Goal: Task Accomplishment & Management: Use online tool/utility

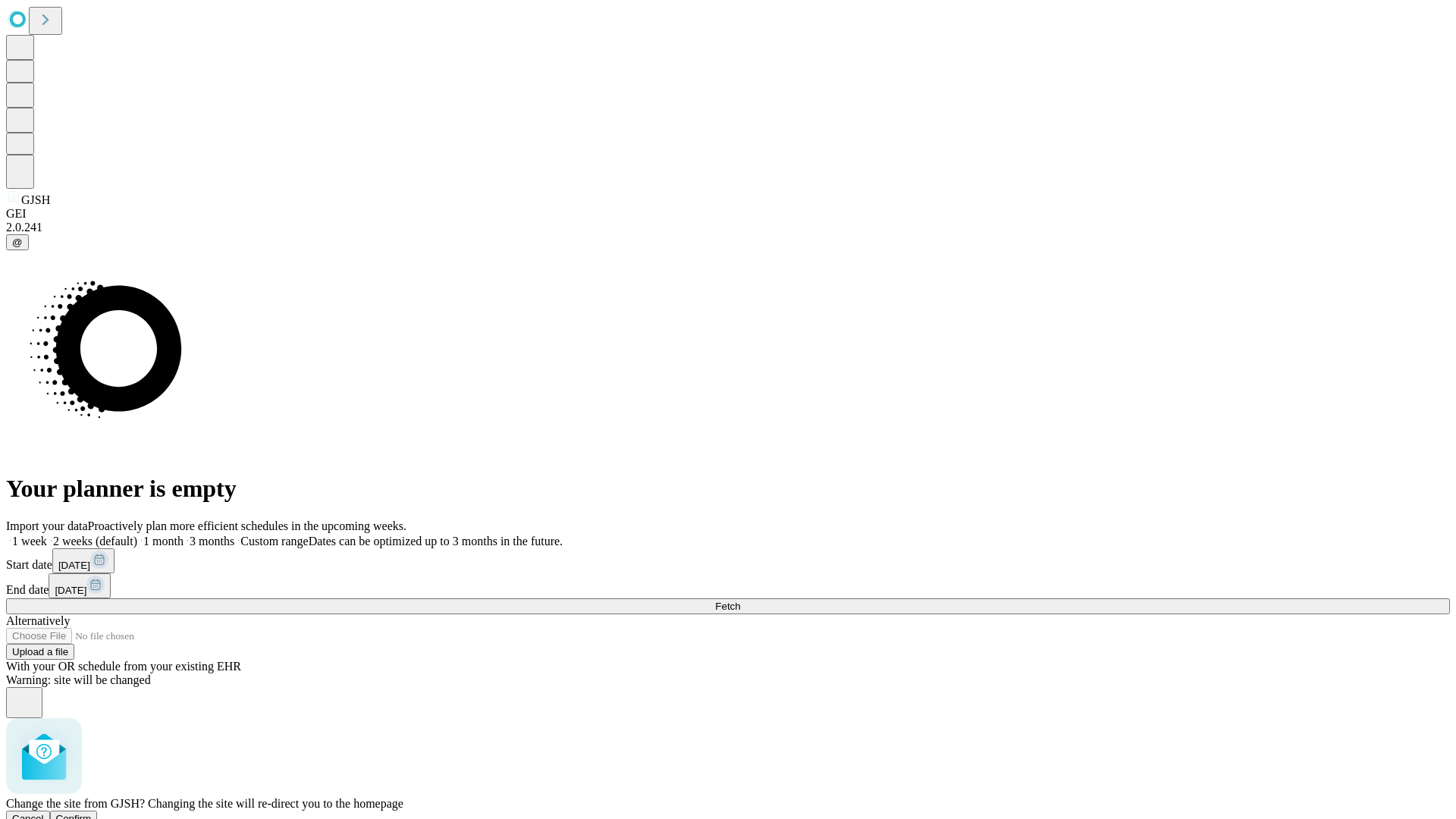
click at [91, 813] on span "Confirm" at bounding box center [74, 818] width 36 height 12
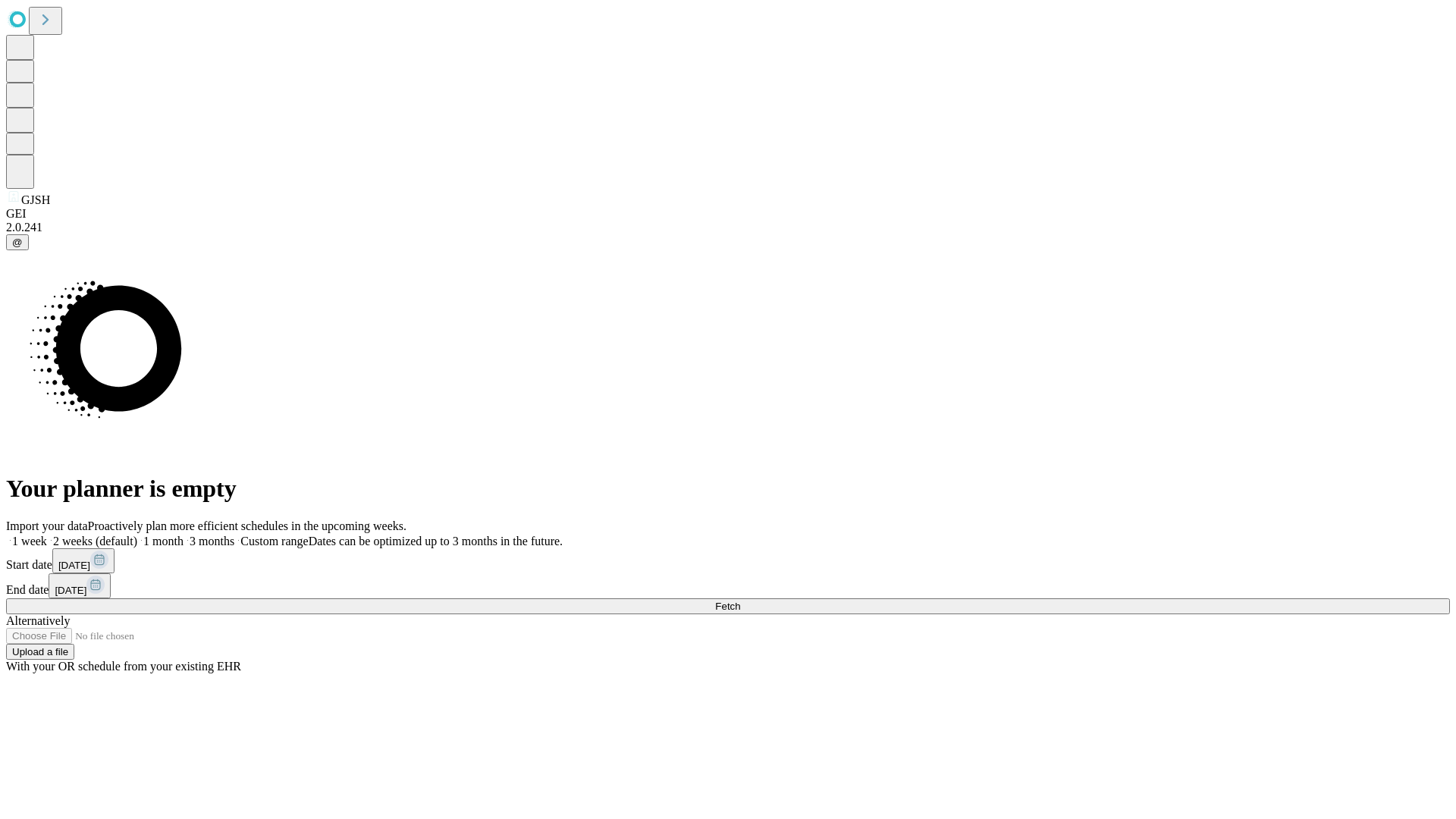
click at [138, 535] on label "2 weeks (default)" at bounding box center [91, 541] width 90 height 13
click at [740, 601] on span "Fetch" at bounding box center [728, 606] width 25 height 12
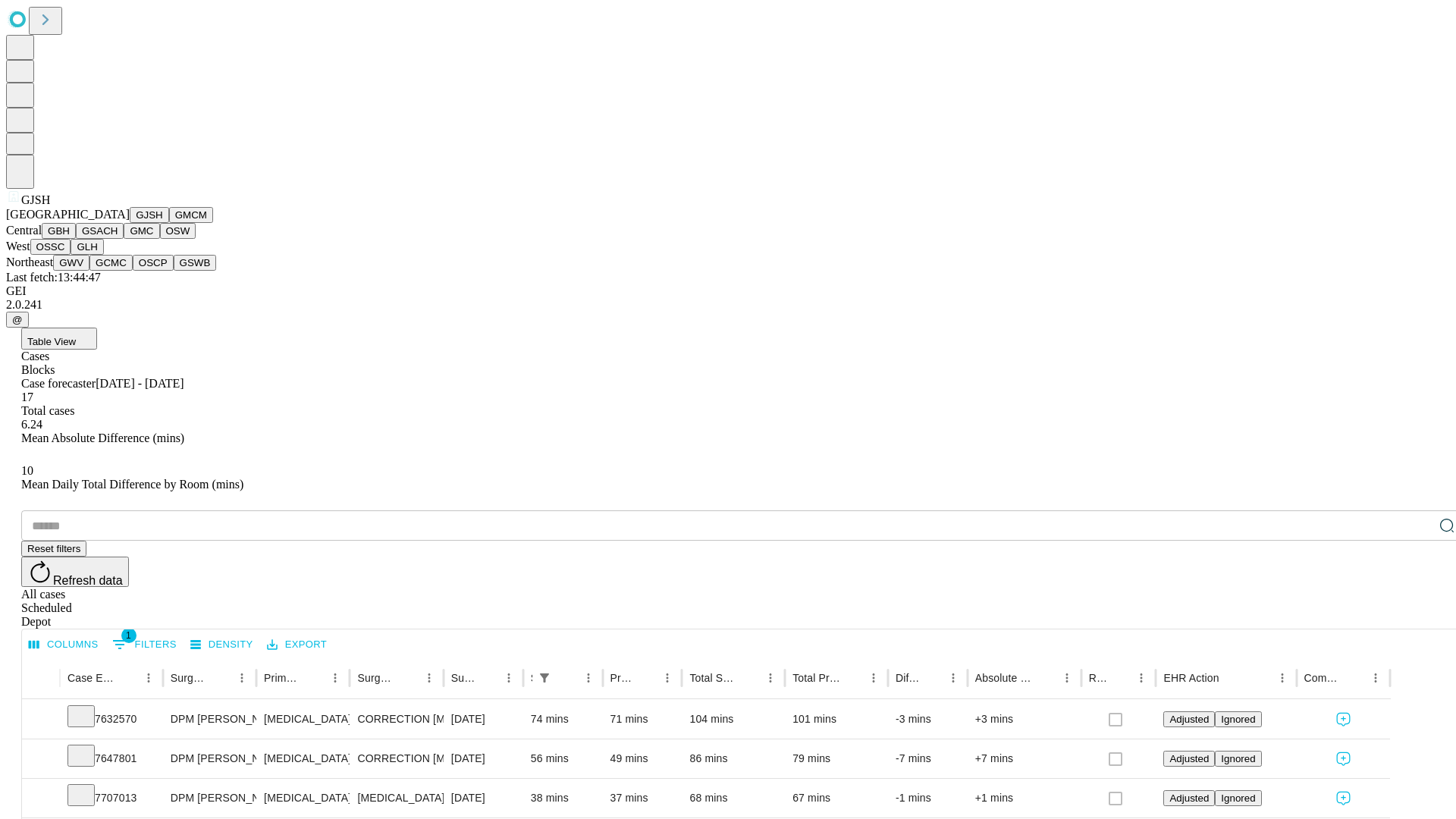
click at [169, 223] on button "GMCM" at bounding box center [191, 215] width 44 height 16
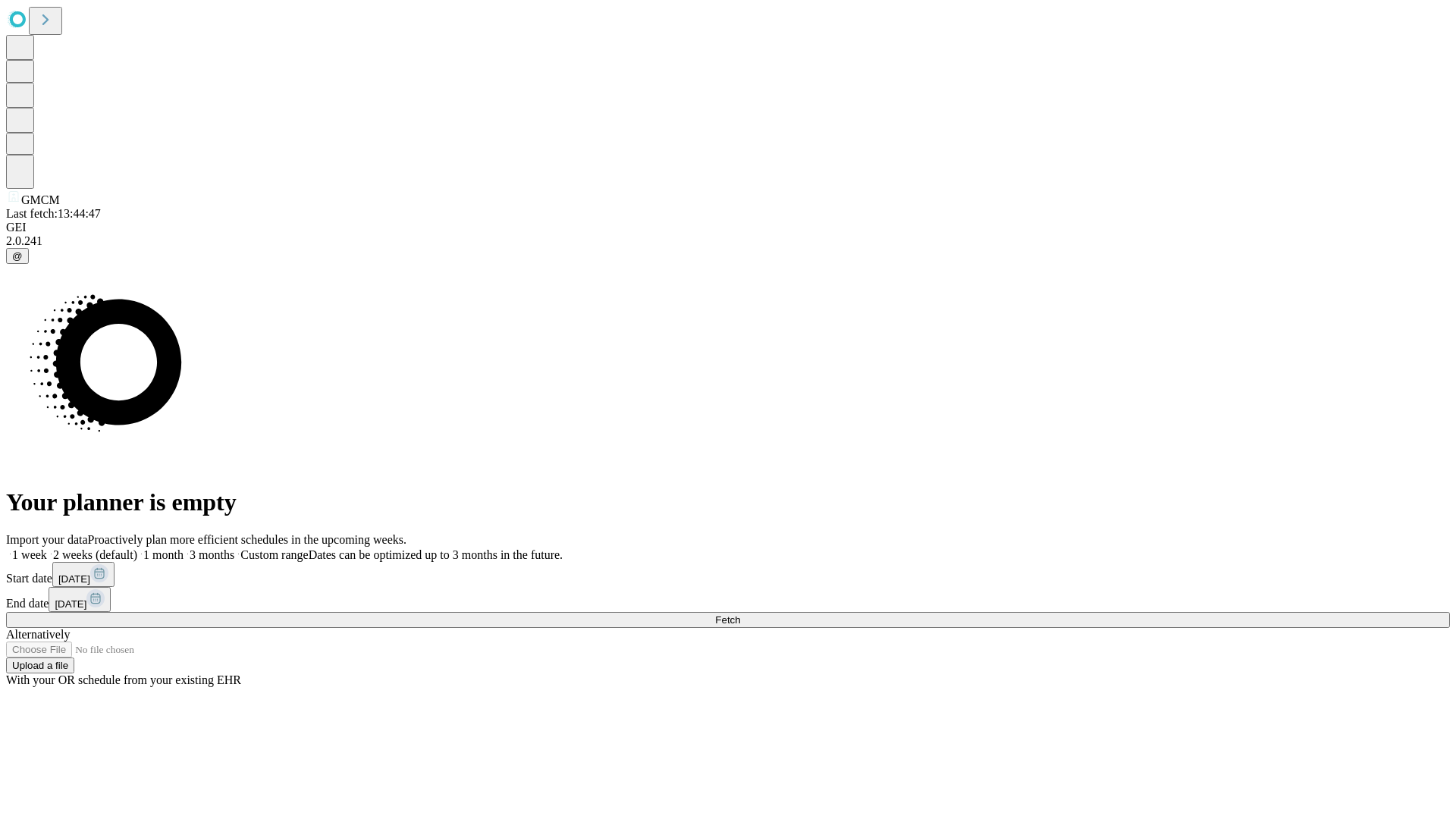
click at [138, 549] on label "2 weeks (default)" at bounding box center [91, 555] width 90 height 13
click at [740, 614] on span "Fetch" at bounding box center [728, 620] width 25 height 12
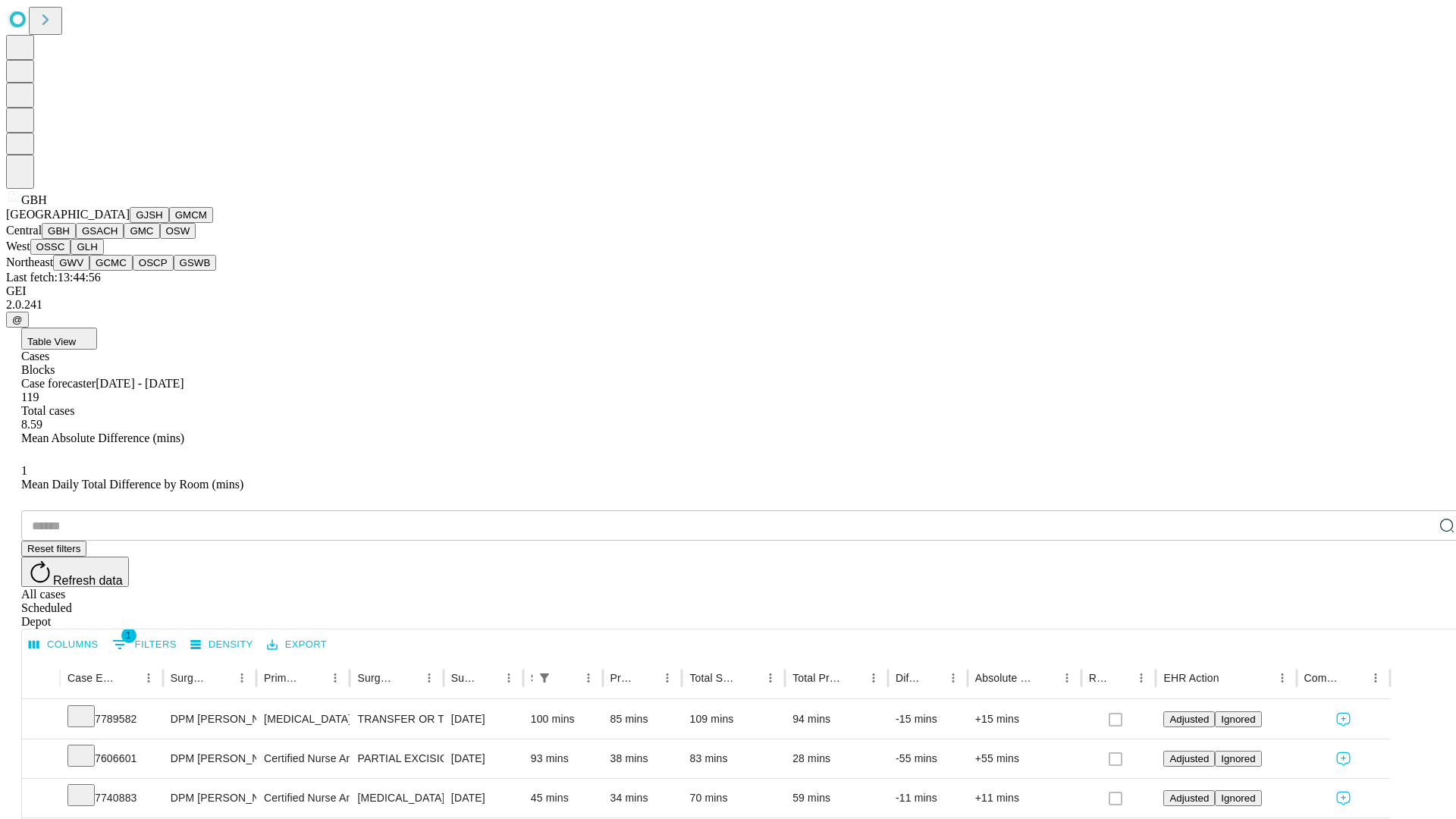
click at [117, 239] on button "GSACH" at bounding box center [99, 231] width 48 height 16
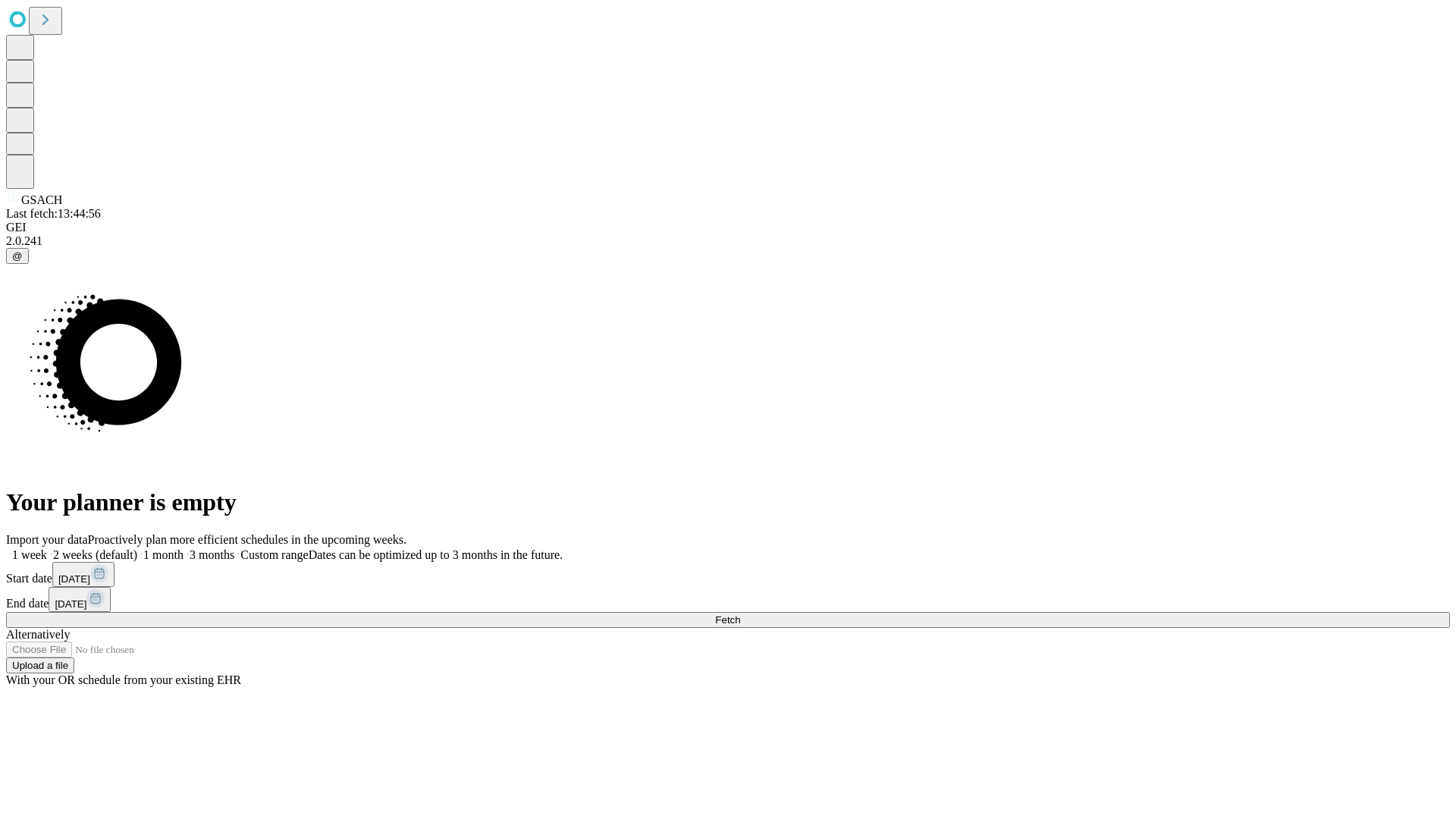
click at [138, 549] on label "2 weeks (default)" at bounding box center [91, 555] width 90 height 13
click at [740, 614] on span "Fetch" at bounding box center [728, 620] width 25 height 12
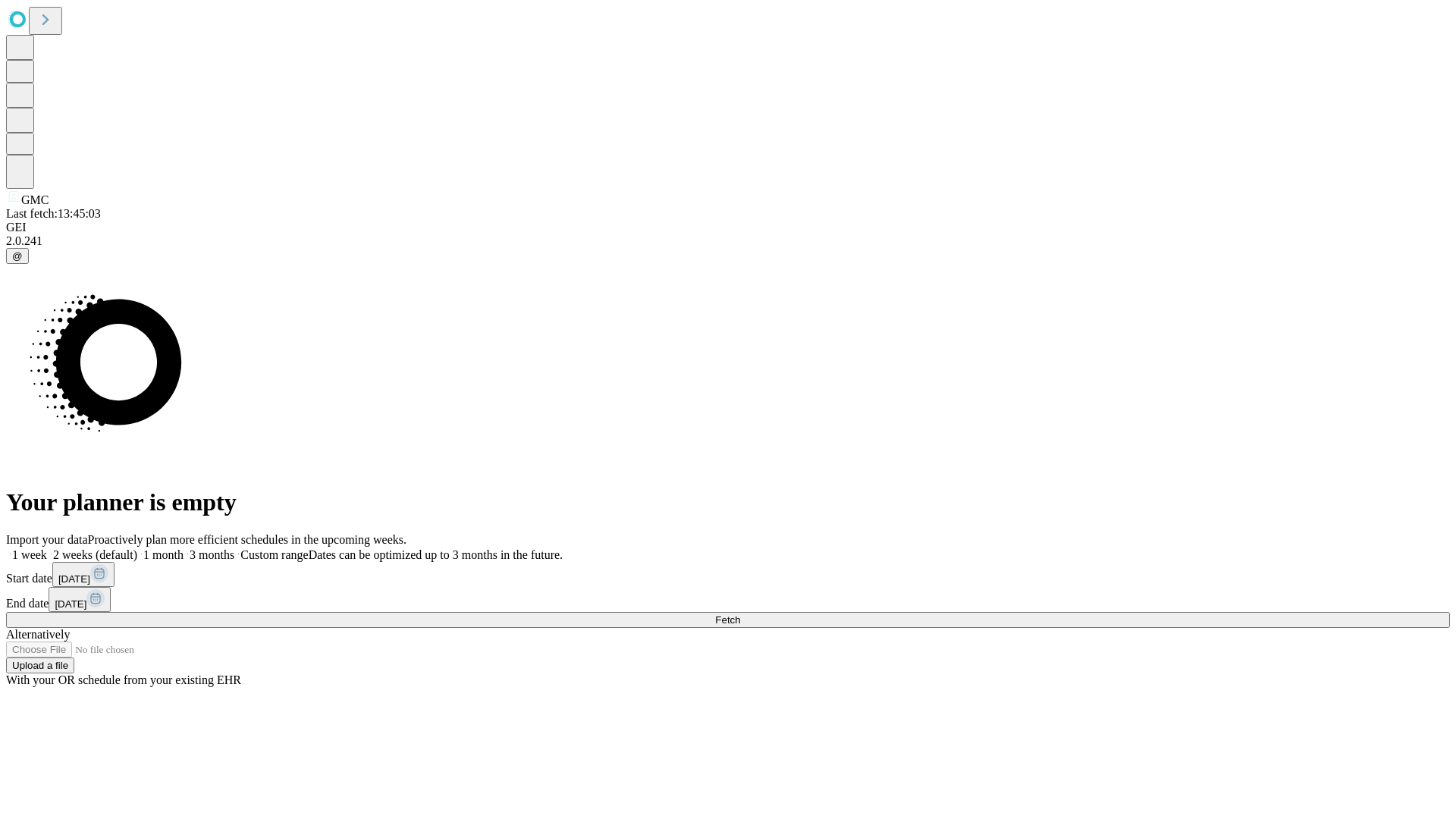
click at [138, 549] on label "2 weeks (default)" at bounding box center [91, 555] width 90 height 13
click at [740, 614] on span "Fetch" at bounding box center [728, 620] width 25 height 12
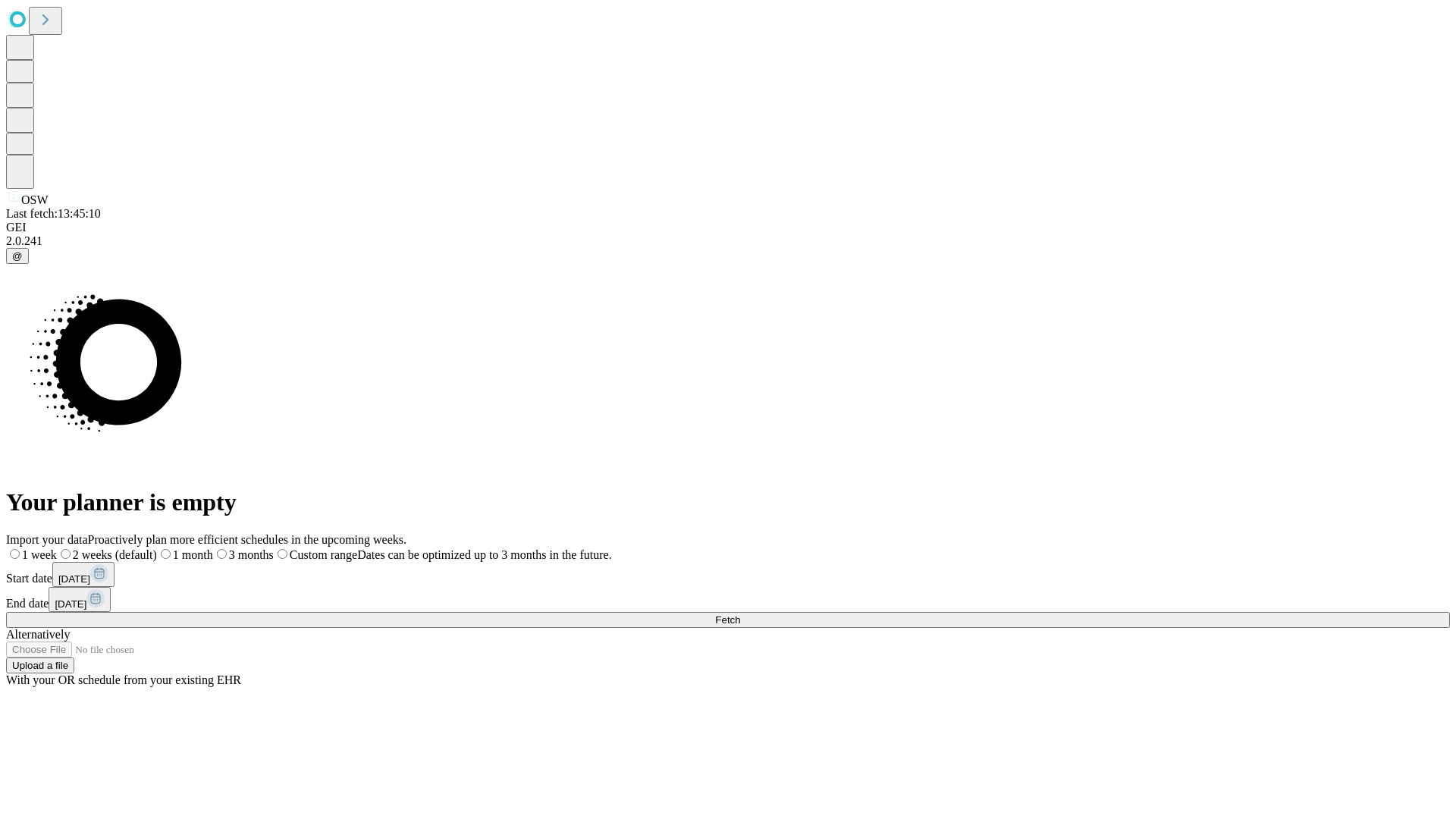
click at [740, 614] on span "Fetch" at bounding box center [728, 620] width 25 height 12
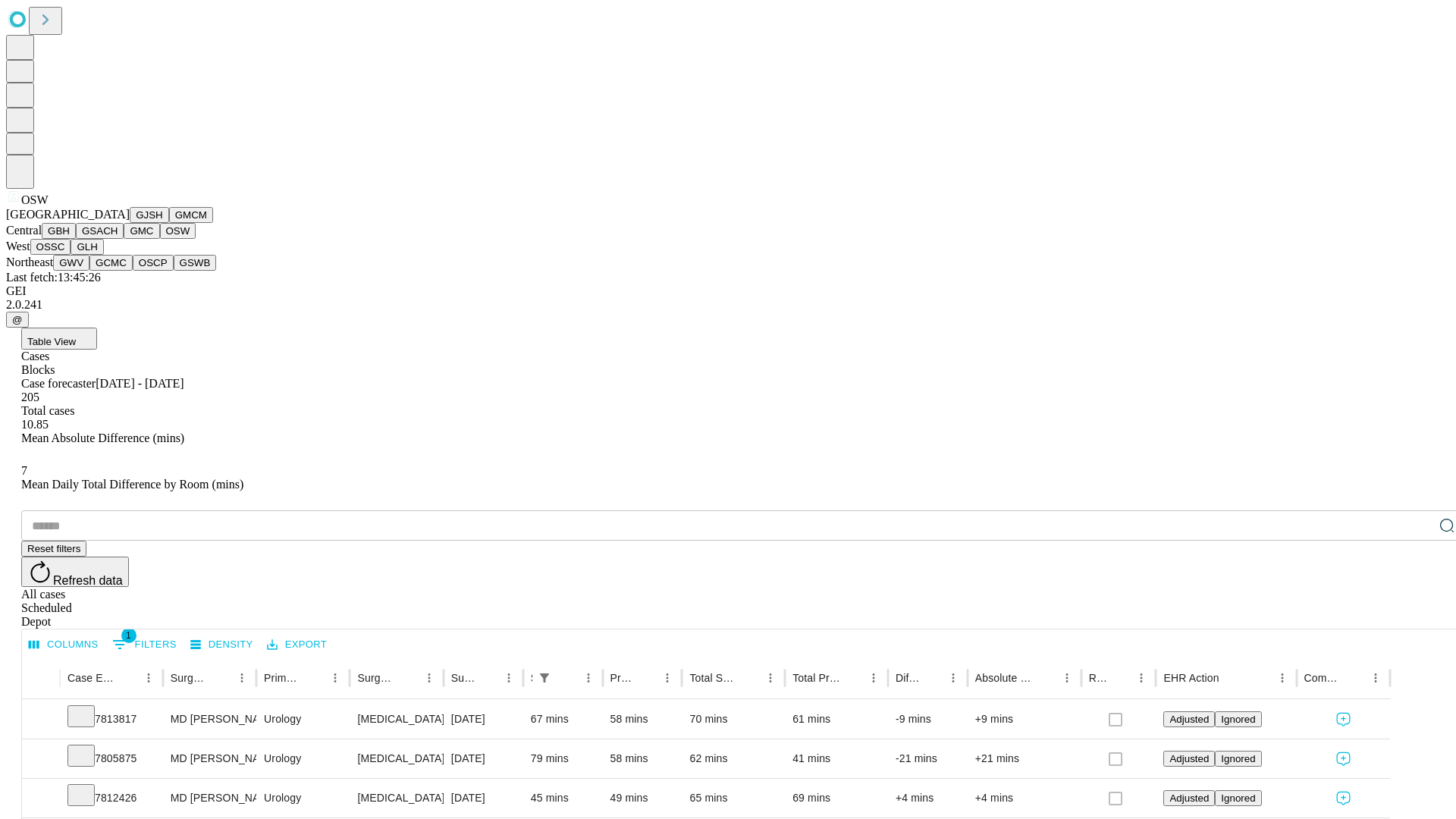
click at [71, 255] on button "OSSC" at bounding box center [51, 247] width 41 height 16
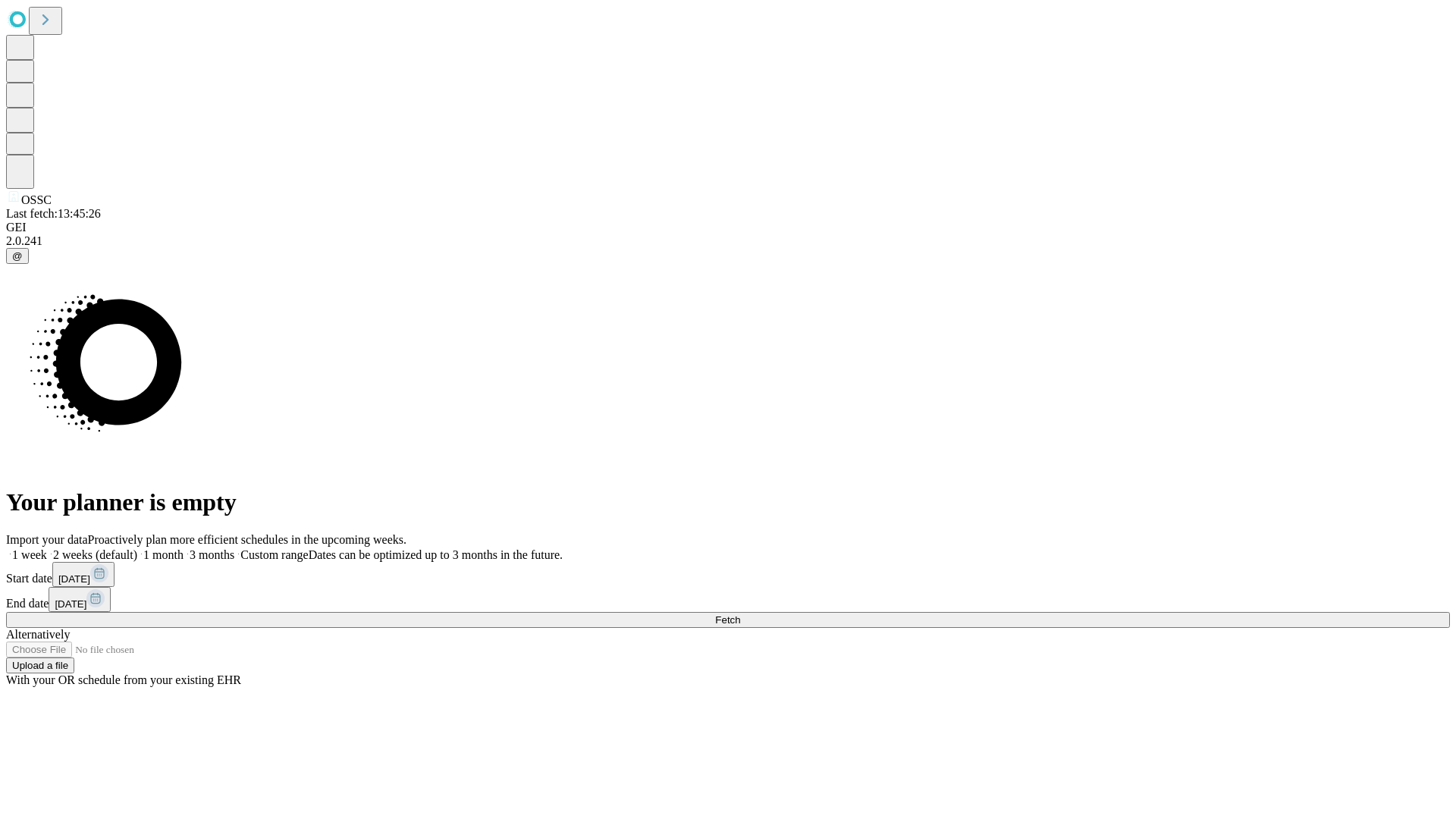
click at [138, 549] on label "2 weeks (default)" at bounding box center [91, 555] width 90 height 13
click at [740, 614] on span "Fetch" at bounding box center [728, 620] width 25 height 12
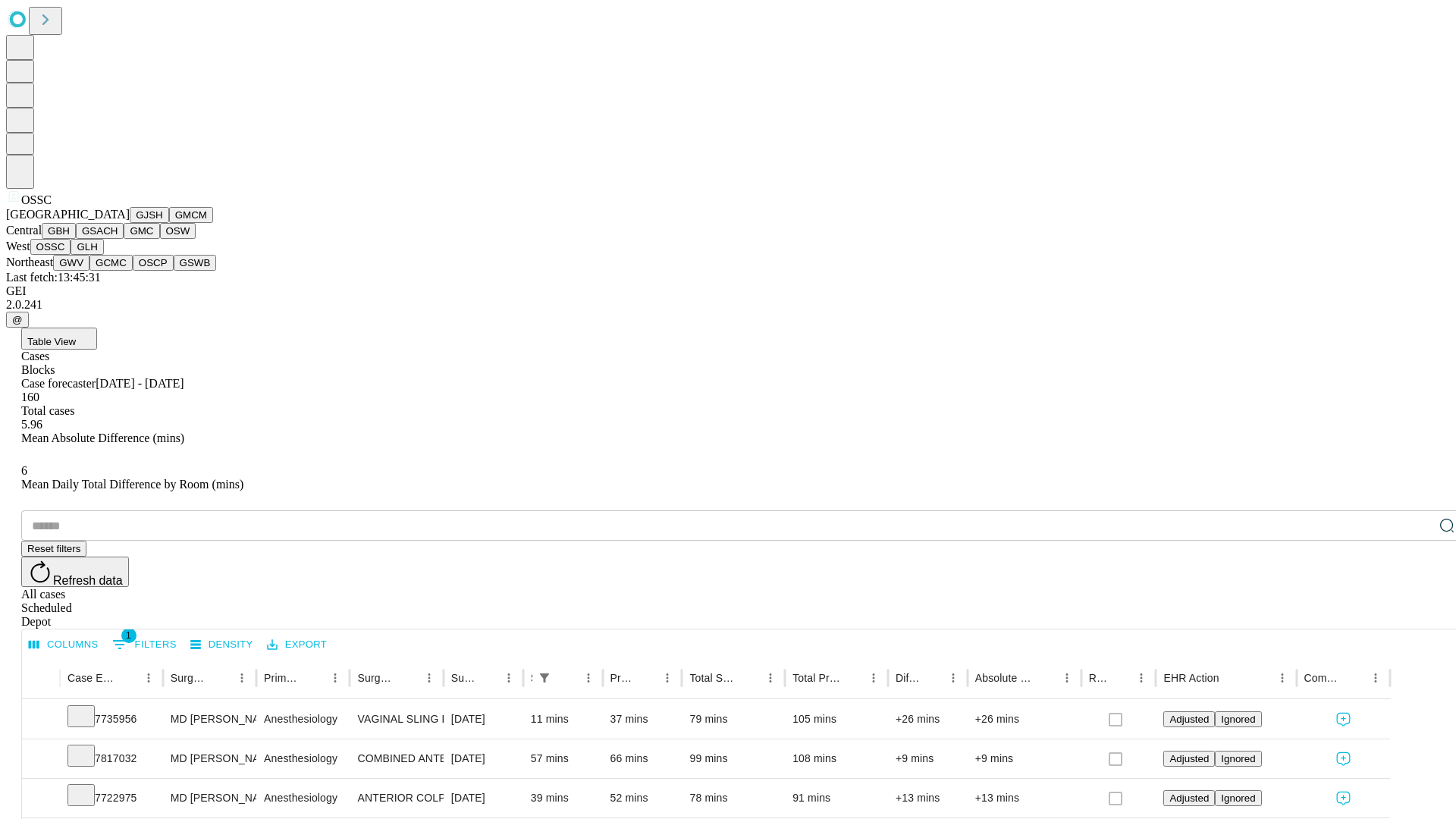
click at [103, 255] on button "GLH" at bounding box center [87, 247] width 33 height 16
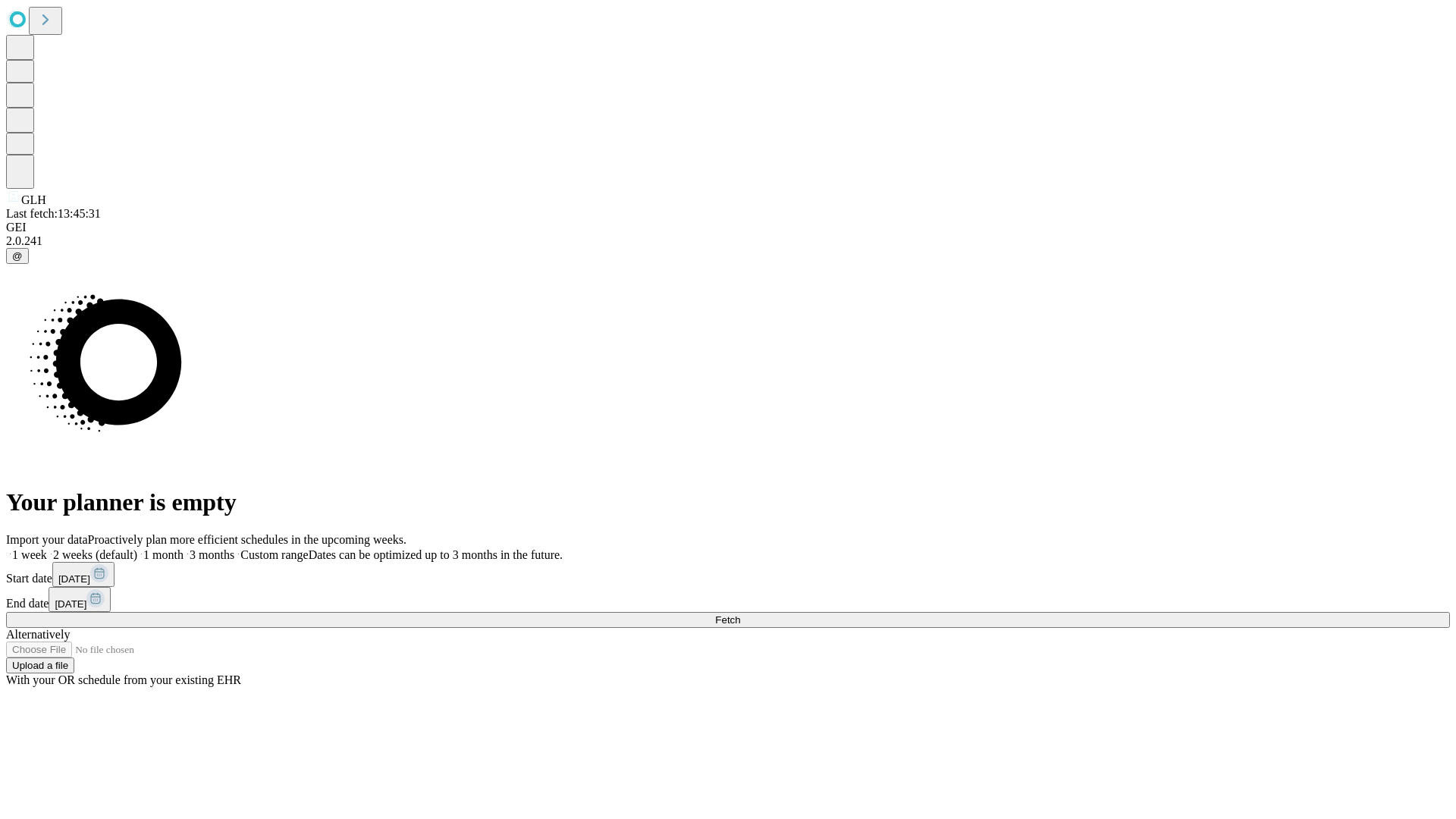
click at [138, 549] on label "2 weeks (default)" at bounding box center [91, 555] width 90 height 13
click at [740, 614] on span "Fetch" at bounding box center [728, 620] width 25 height 12
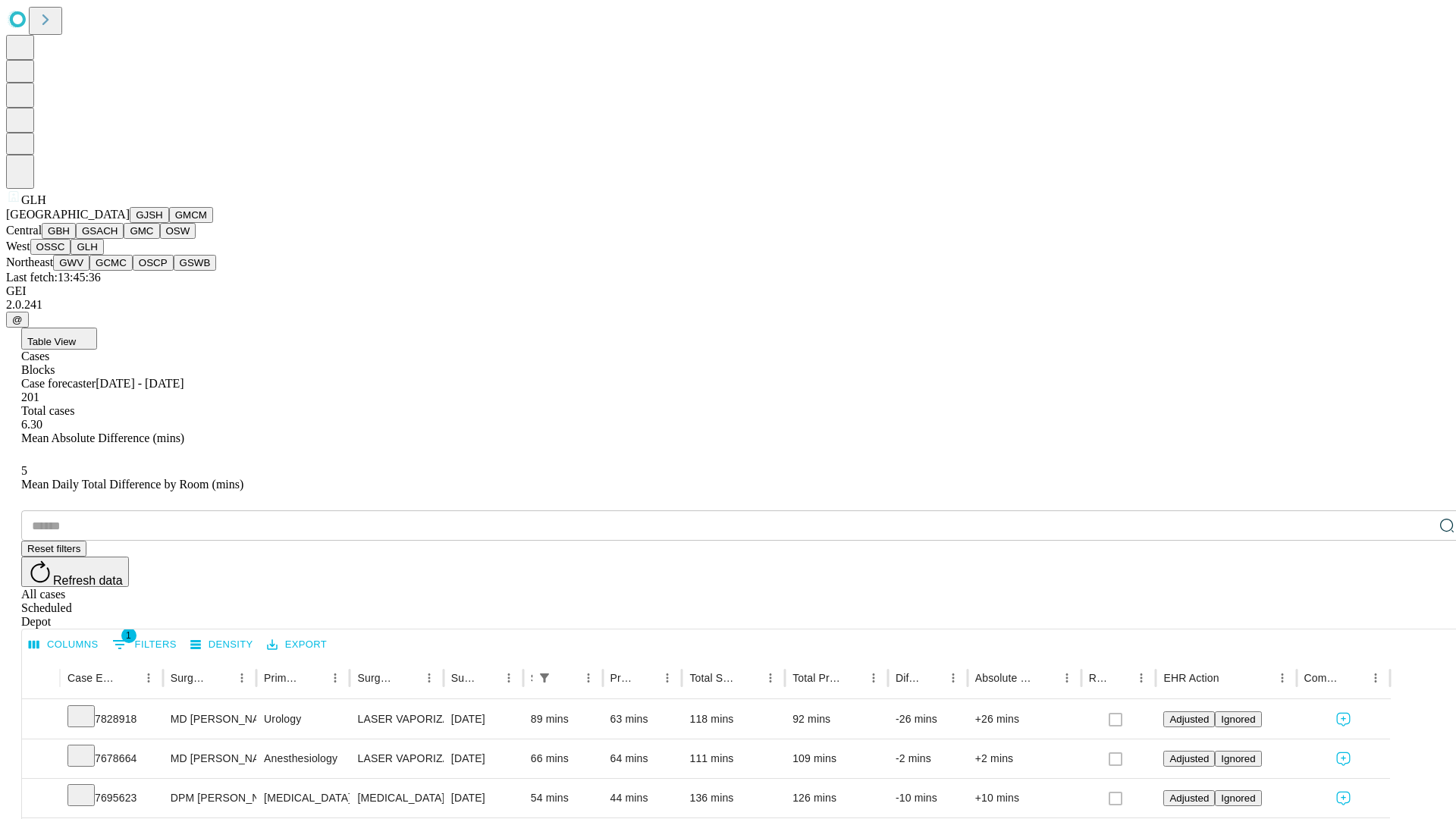
click at [90, 270] on button "GWV" at bounding box center [71, 263] width 37 height 16
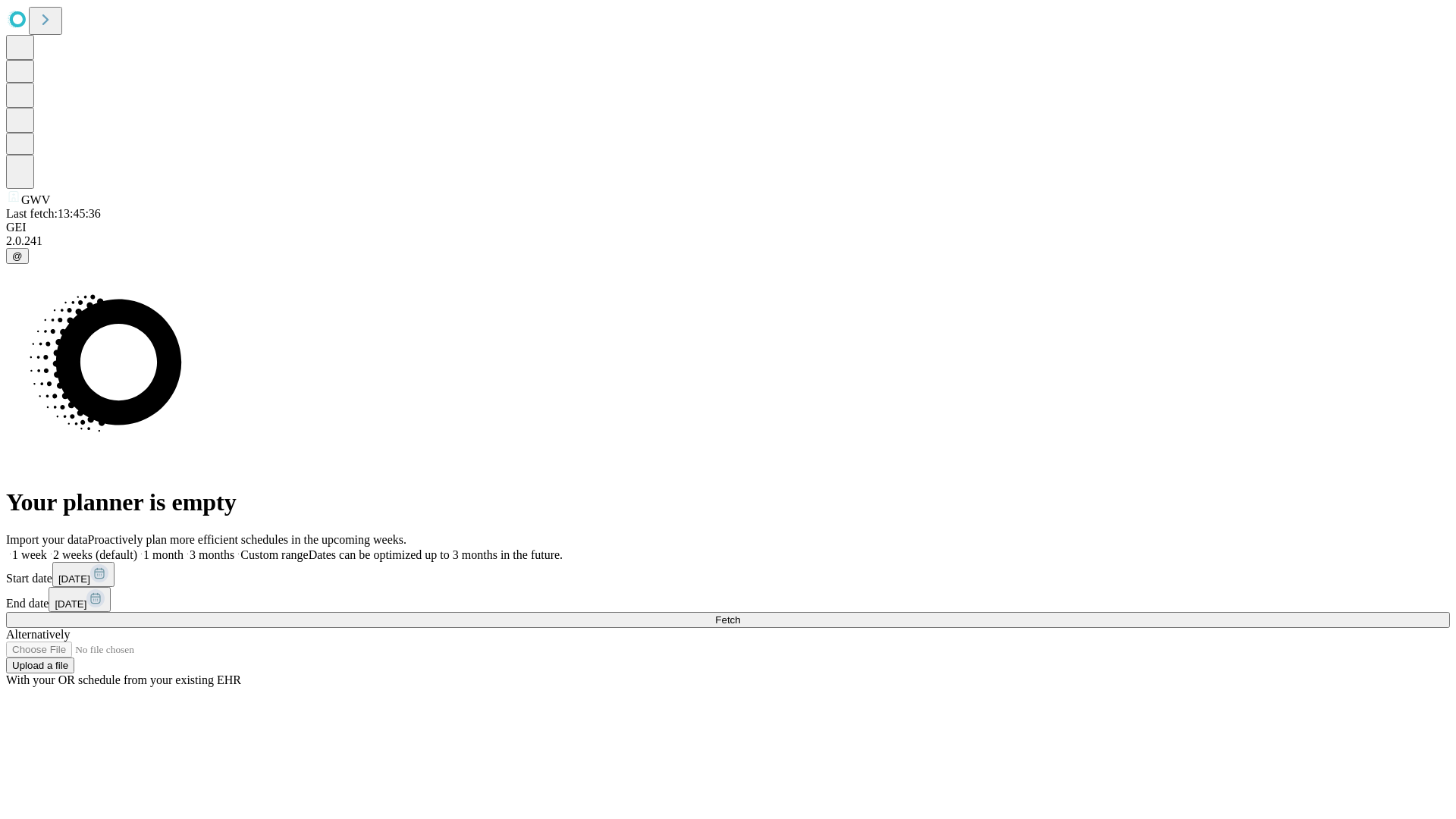
click at [138, 549] on label "2 weeks (default)" at bounding box center [91, 555] width 90 height 13
click at [740, 614] on span "Fetch" at bounding box center [728, 620] width 25 height 12
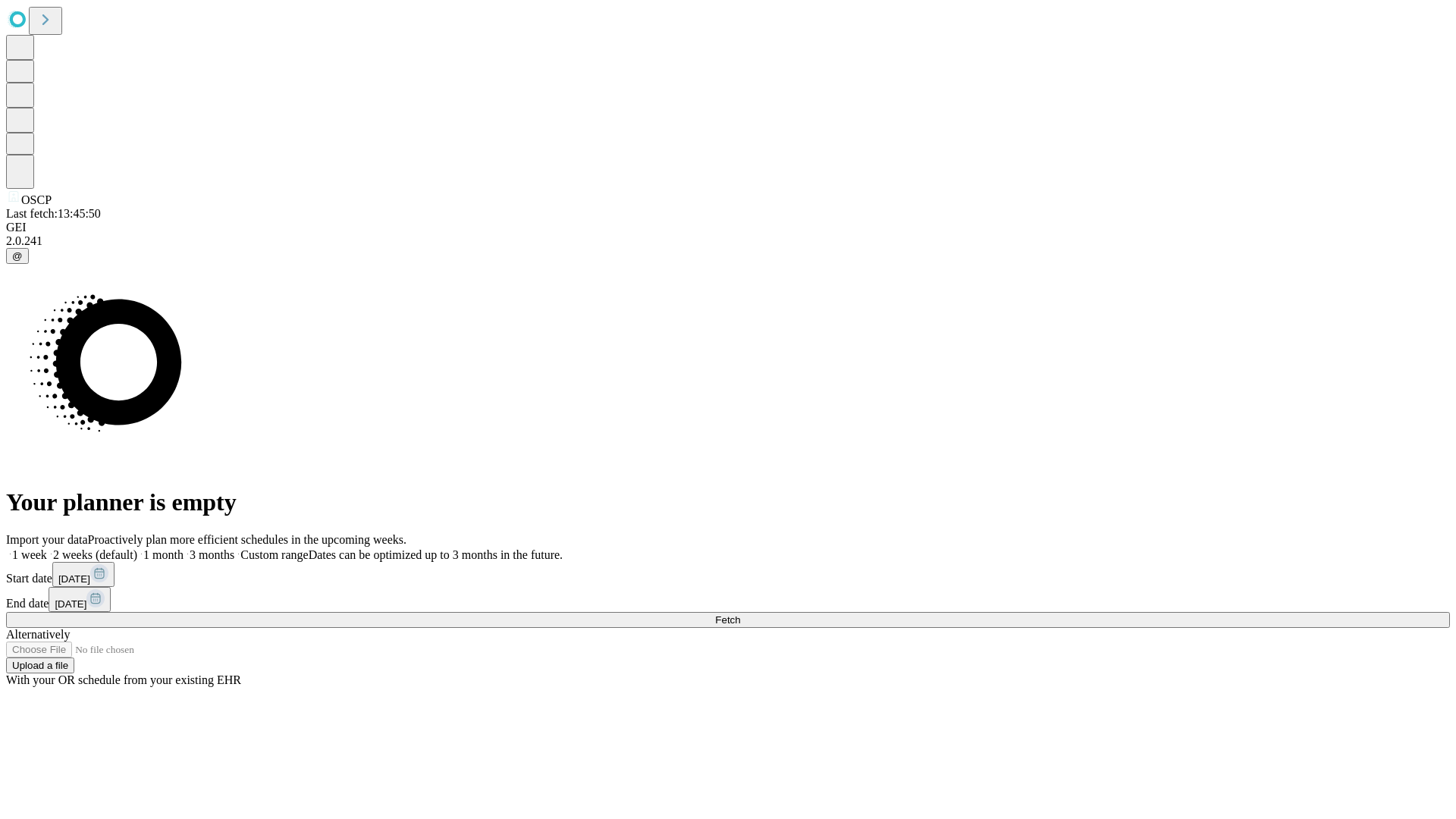
click at [138, 549] on label "2 weeks (default)" at bounding box center [91, 555] width 90 height 13
click at [740, 614] on span "Fetch" at bounding box center [728, 620] width 25 height 12
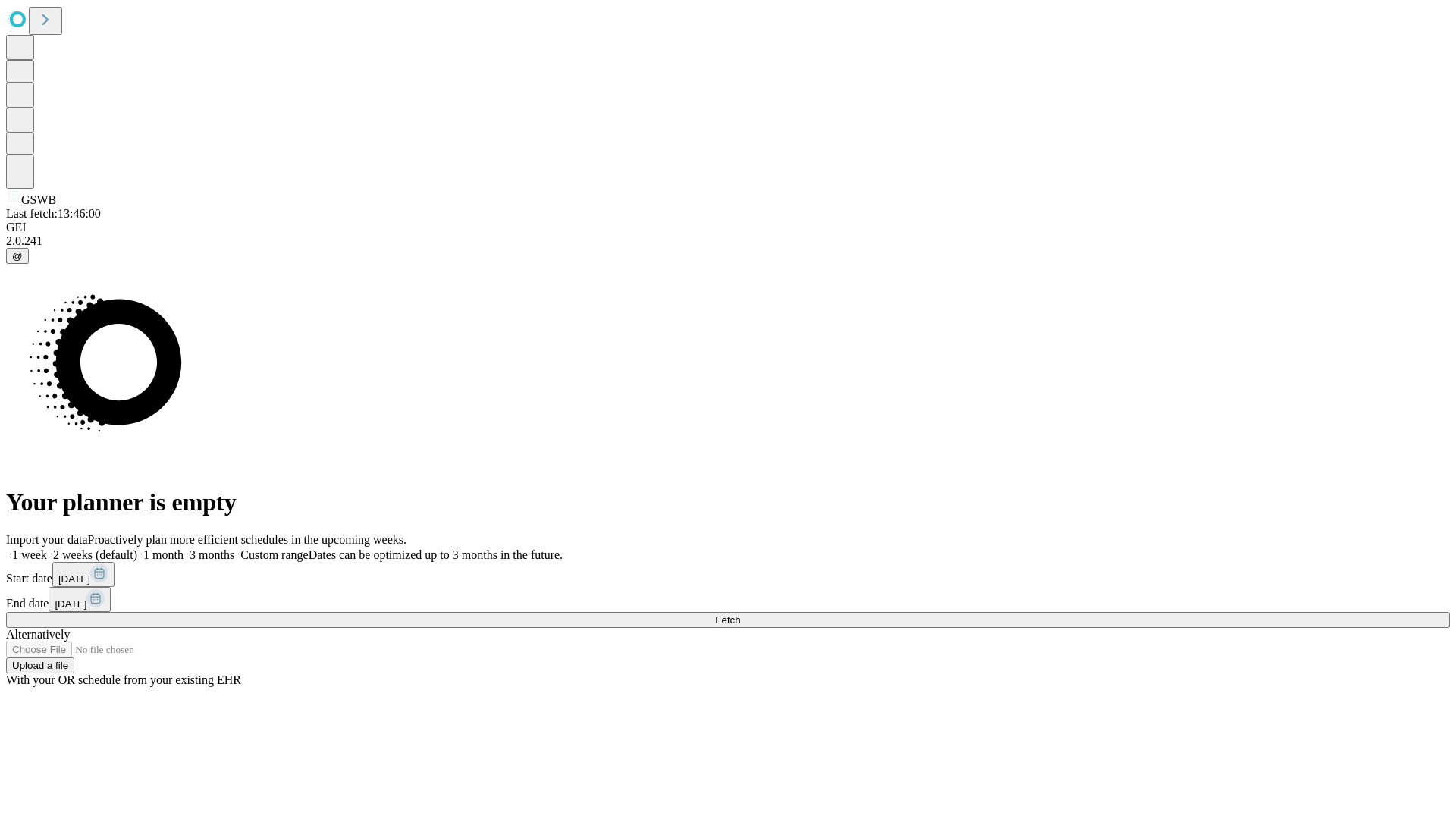
click at [138, 549] on label "2 weeks (default)" at bounding box center [91, 555] width 90 height 13
click at [740, 614] on span "Fetch" at bounding box center [728, 620] width 25 height 12
